Goal: Information Seeking & Learning: Learn about a topic

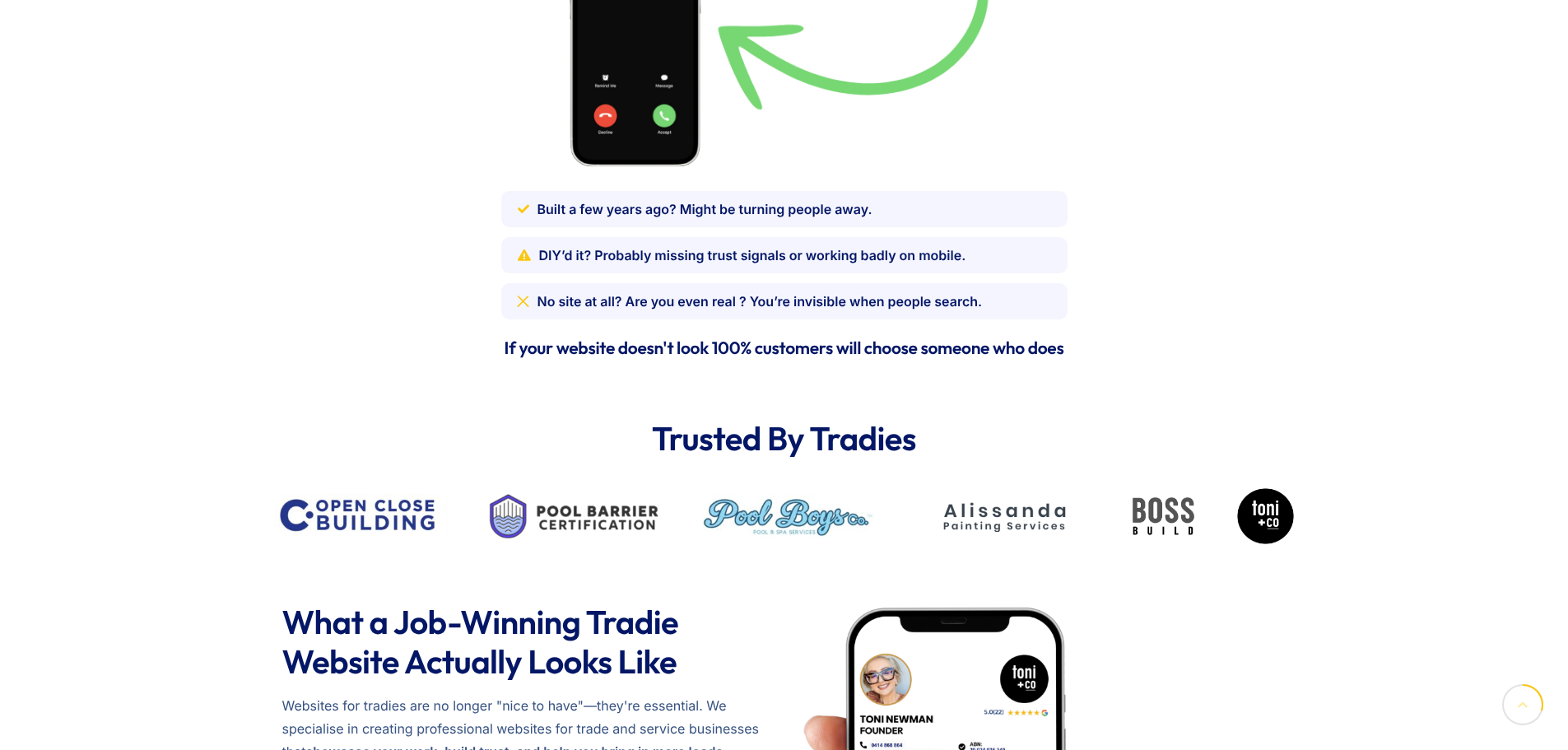
scroll to position [1399, 0]
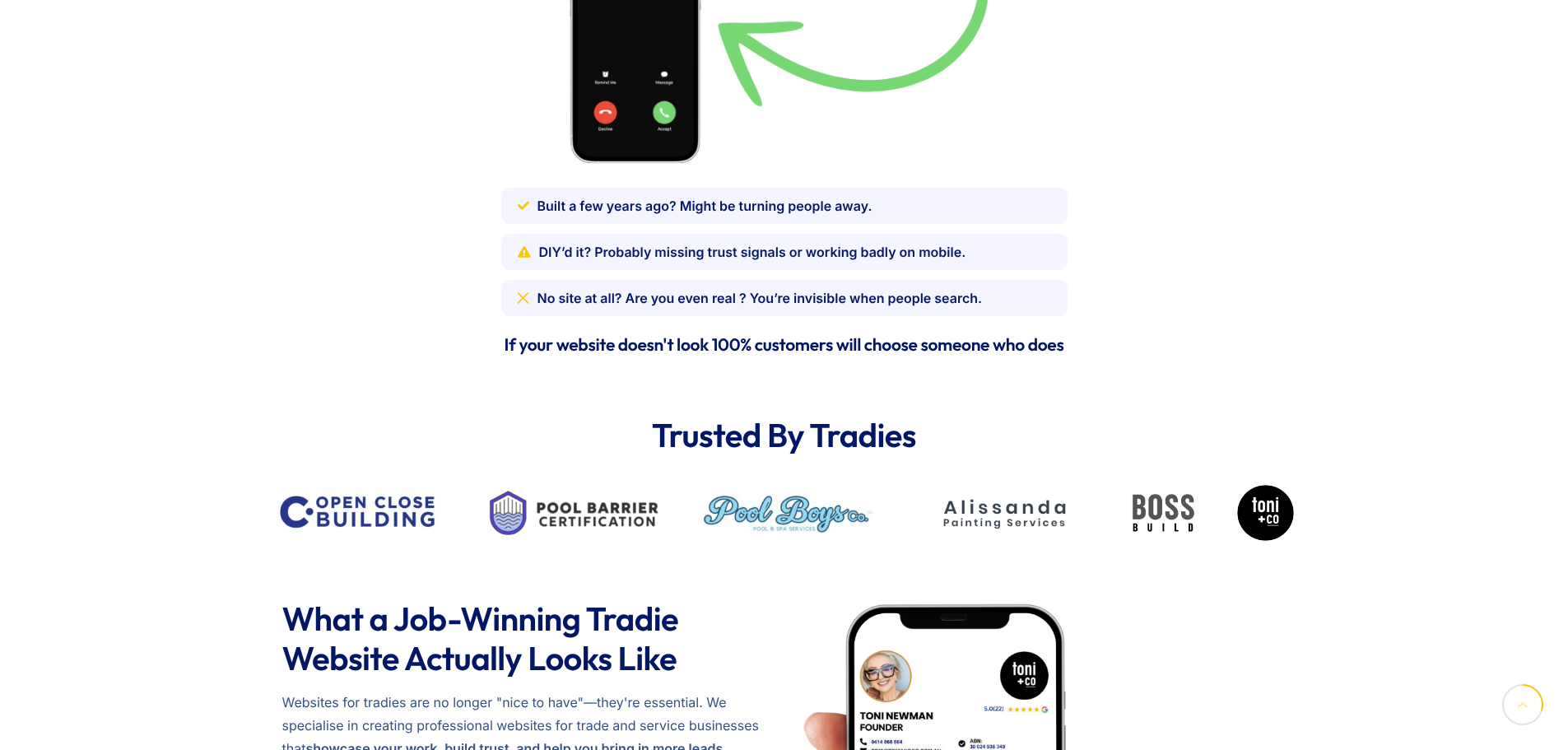
click at [689, 214] on span "Built a few years ago? Might be turning people away." at bounding box center [705, 206] width 335 height 23
click at [678, 239] on li "DIY’d it? Probably missing trust signals or working badly on mobile." at bounding box center [784, 251] width 567 height 36
click at [697, 284] on li "No site at all? Are you even real ? You’re invisible when people search." at bounding box center [784, 298] width 567 height 36
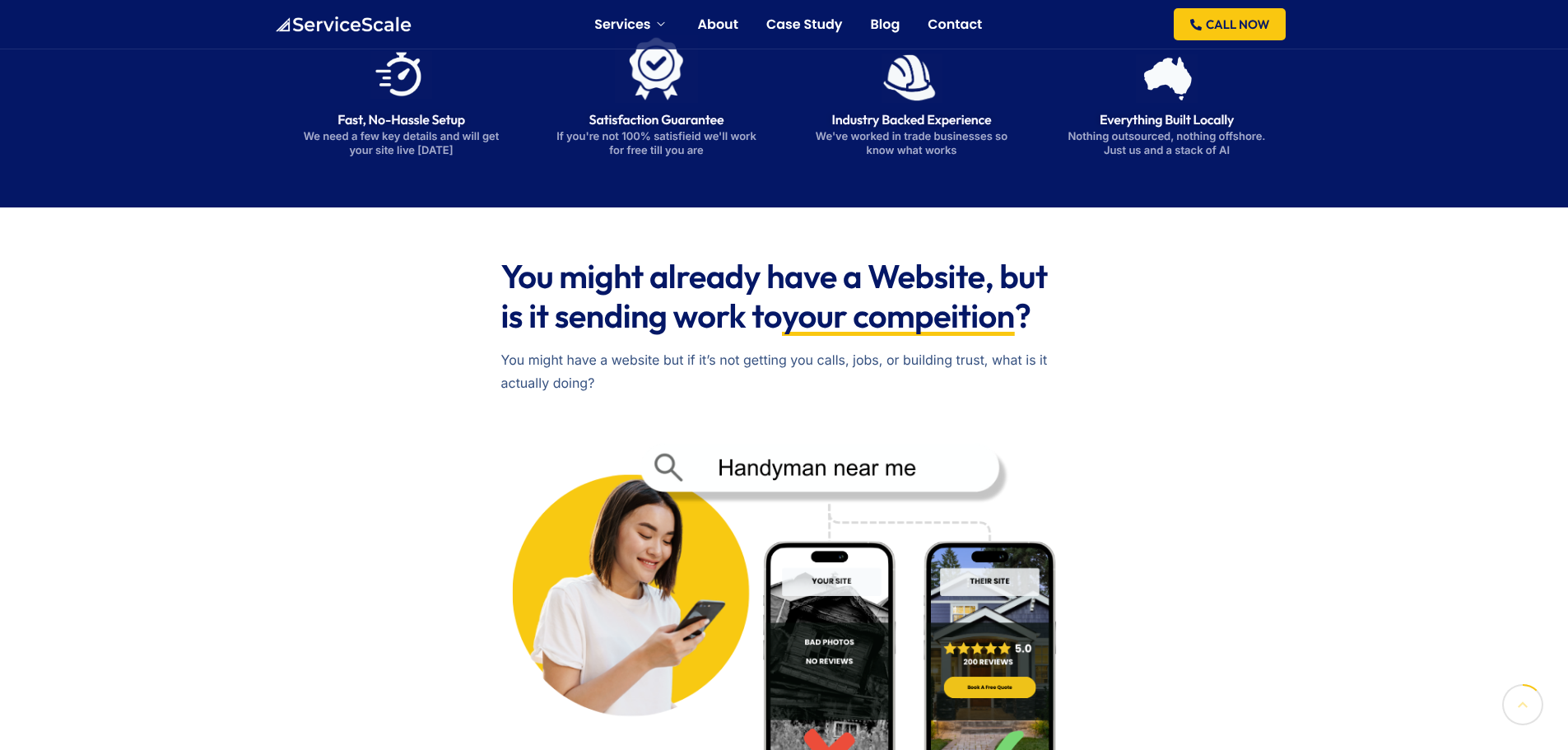
scroll to position [412, 0]
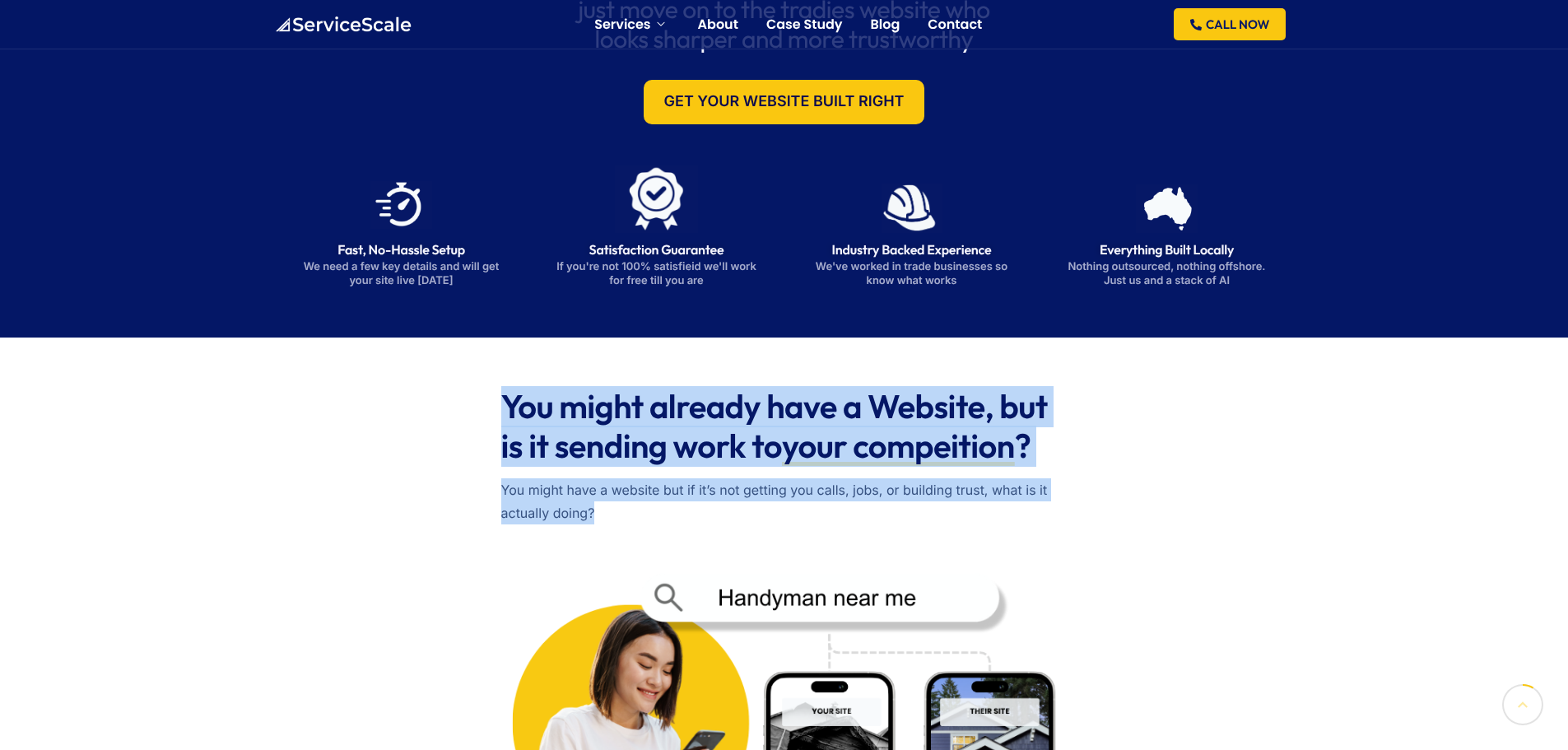
drag, startPoint x: 747, startPoint y: 436, endPoint x: 1097, endPoint y: 506, distance: 356.9
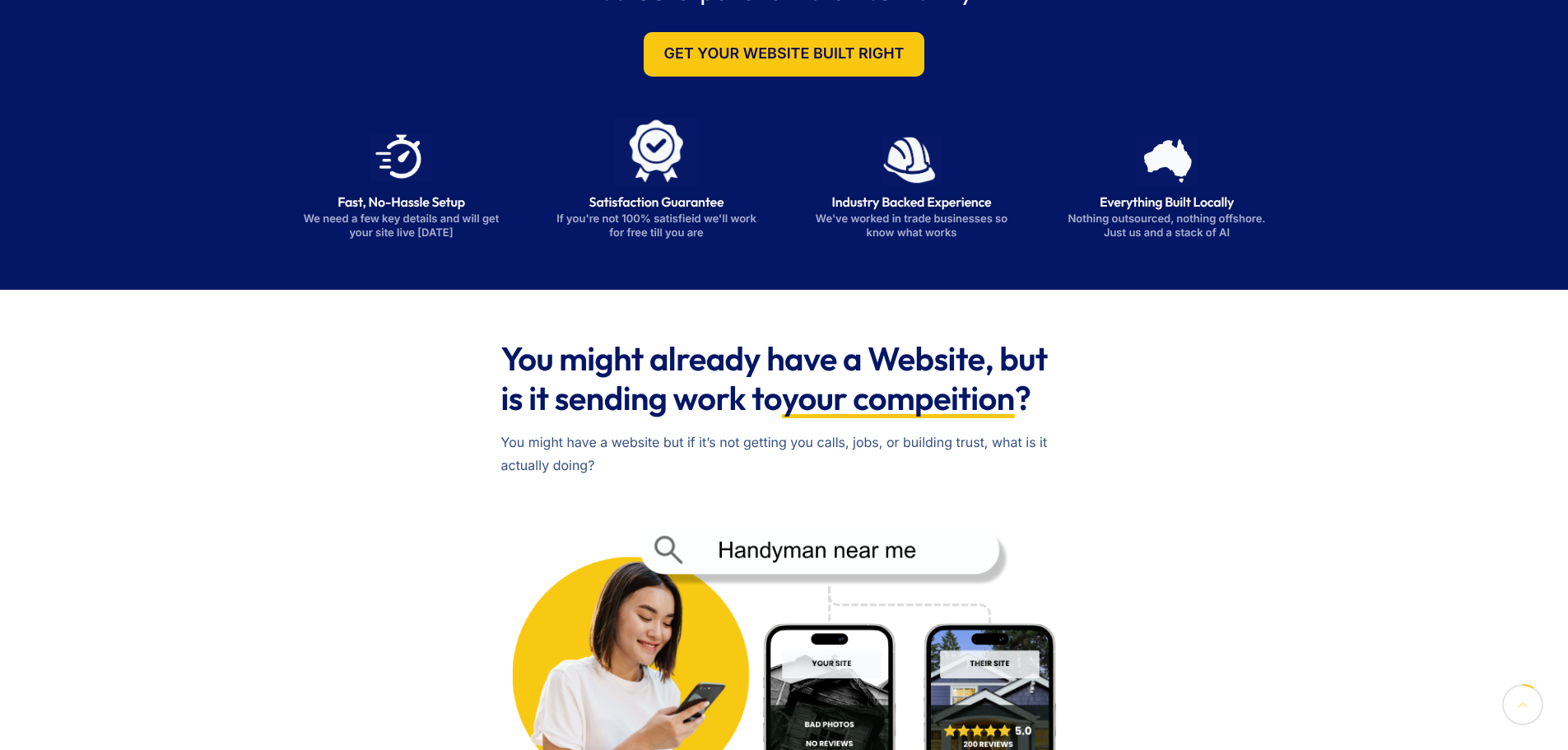
scroll to position [494, 0]
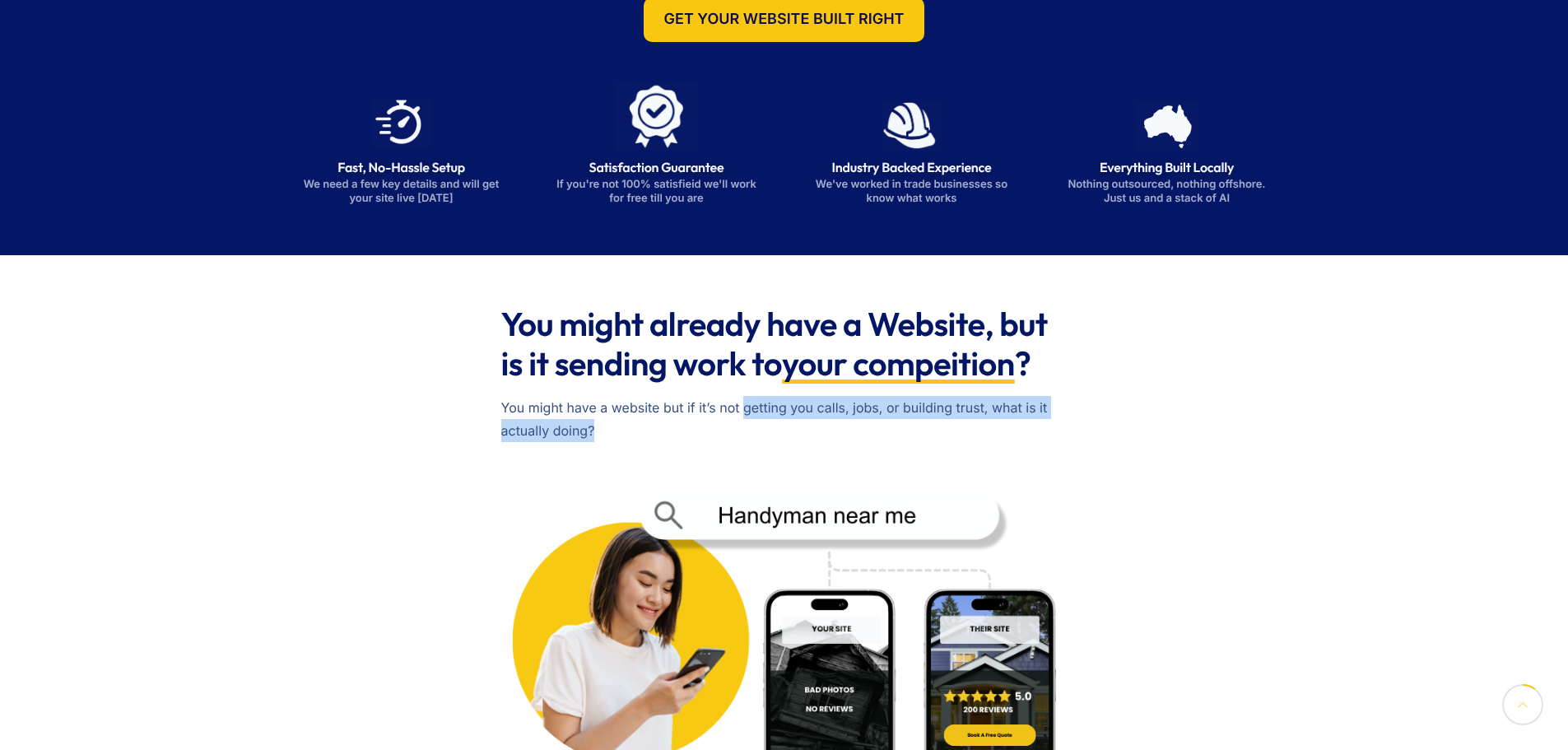
drag, startPoint x: 872, startPoint y: 418, endPoint x: 947, endPoint y: 422, distance: 75.1
click at [947, 422] on p "You might have a website but if it’s not getting you calls, jobs, or building t…" at bounding box center [784, 419] width 567 height 46
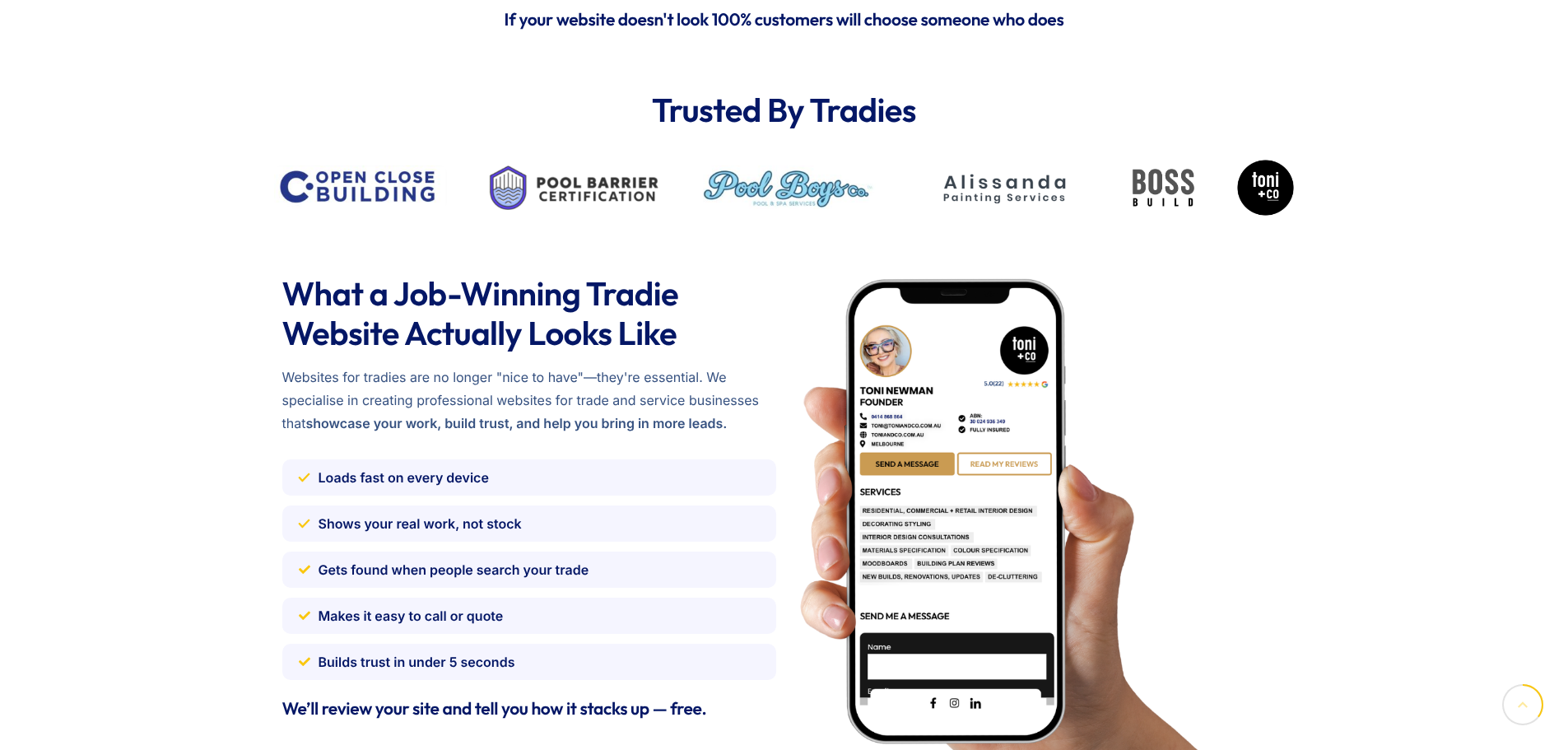
scroll to position [1728, 0]
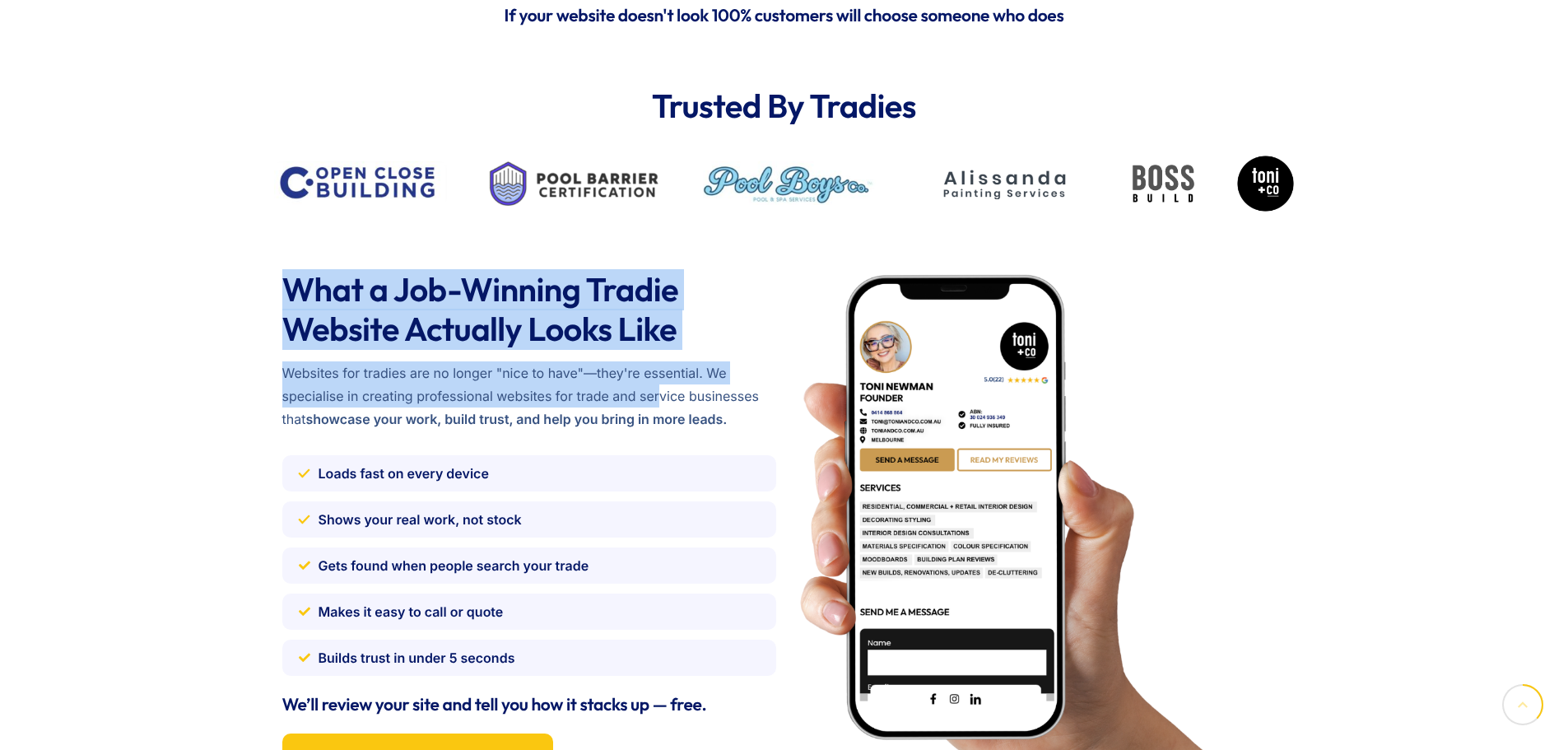
drag, startPoint x: 244, startPoint y: 272, endPoint x: 659, endPoint y: 406, distance: 436.1
click at [659, 406] on div "What a Job-Winning Tradie Website Actually Looks Like Websites for tradies are …" at bounding box center [784, 532] width 1568 height 623
click at [659, 406] on p "Websites for tradies are no longer "nice to have"—they're essential. We special…" at bounding box center [529, 396] width 494 height 70
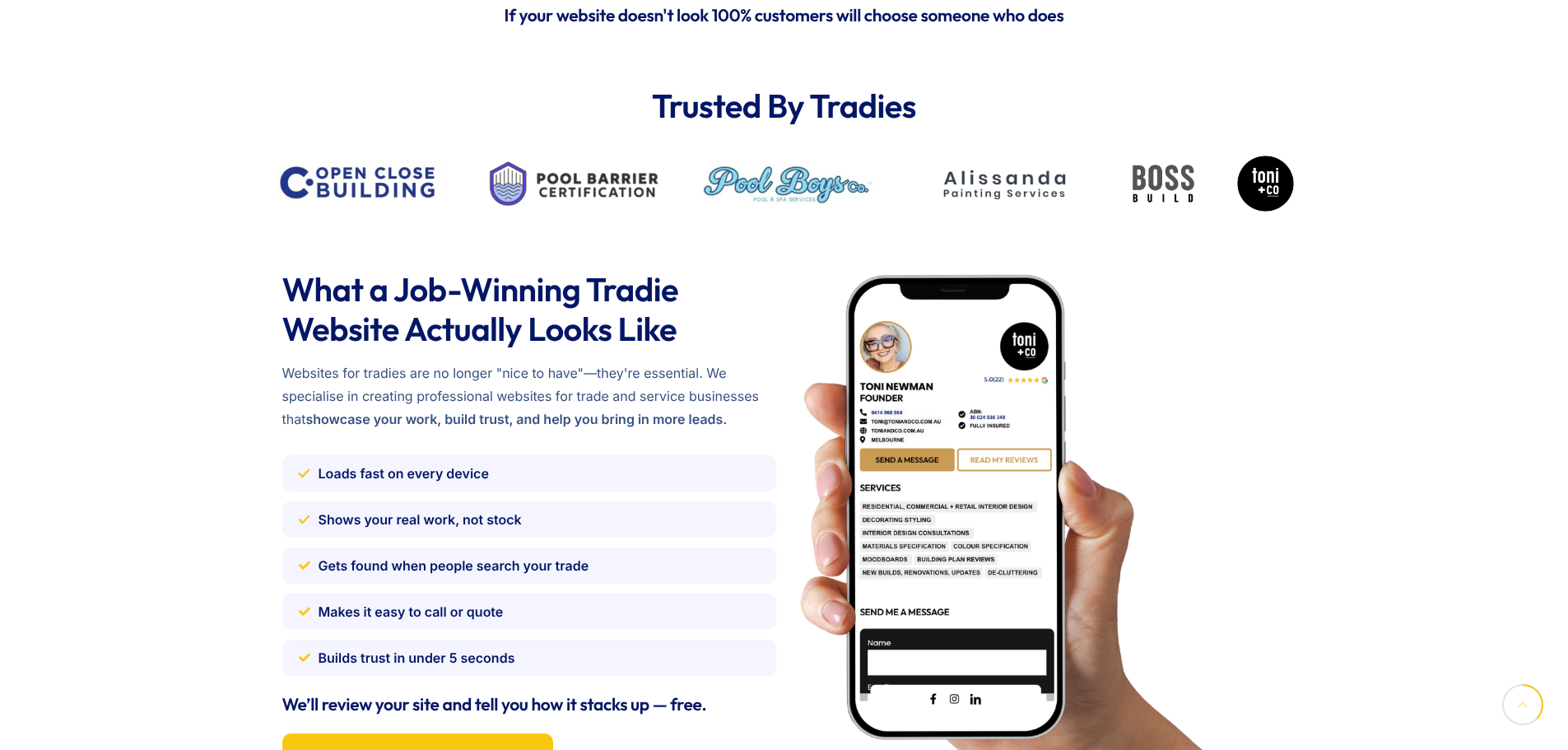
drag, startPoint x: 708, startPoint y: 427, endPoint x: 282, endPoint y: 256, distance: 459.0
click at [282, 256] on div "What a Job-Winning Tradie Website Actually Looks Like Websites for tradies are …" at bounding box center [784, 532] width 1021 height 623
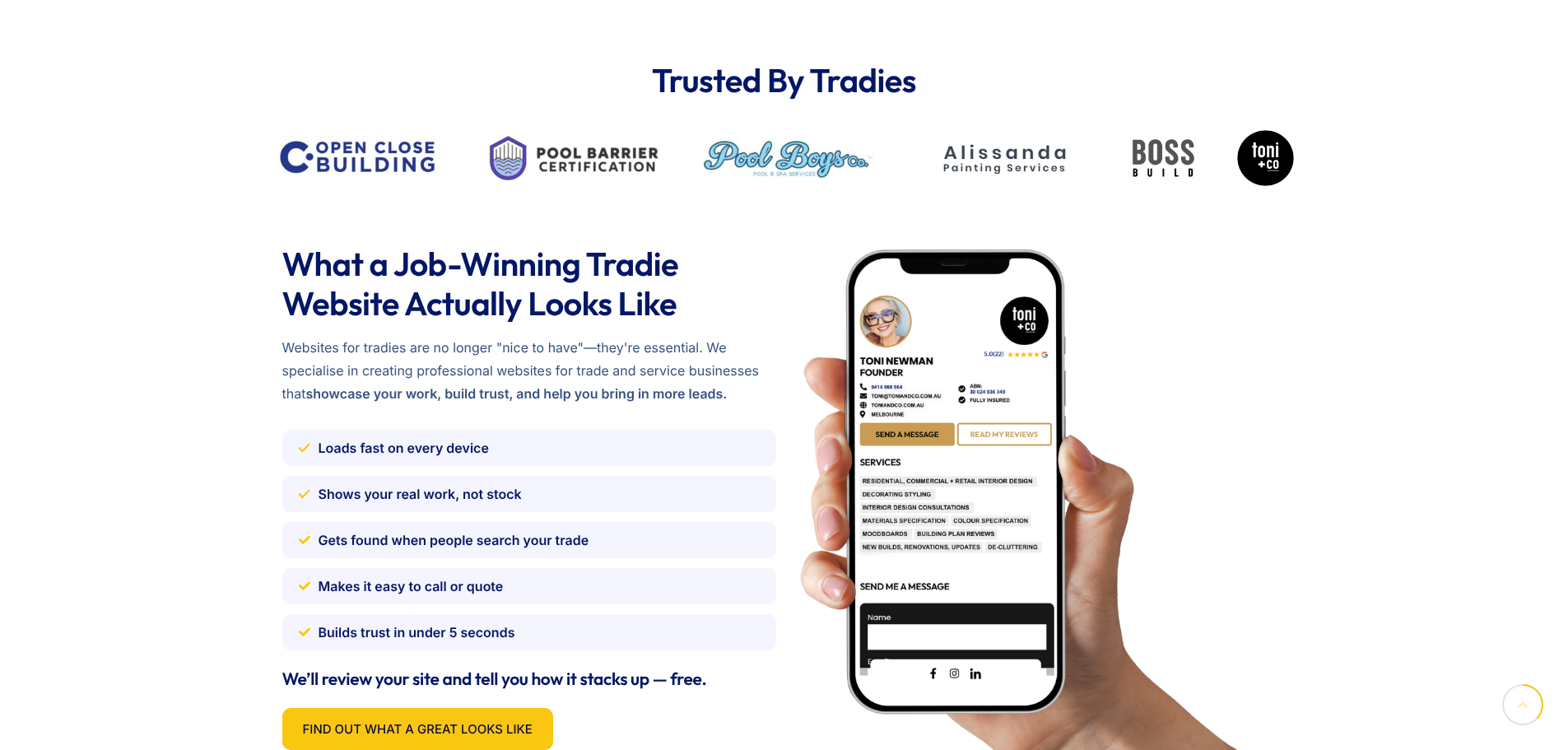
scroll to position [1811, 0]
